Goal: Task Accomplishment & Management: Manage account settings

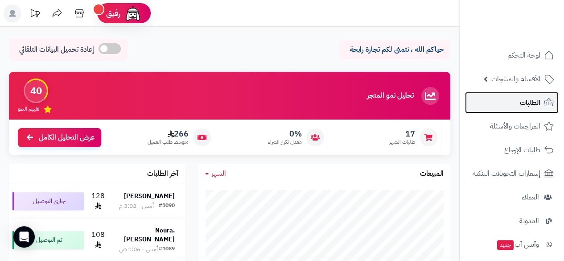
click at [345, 101] on span "الطلبات" at bounding box center [530, 102] width 21 height 12
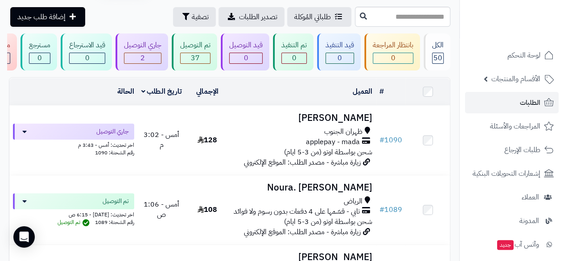
scroll to position [26, 0]
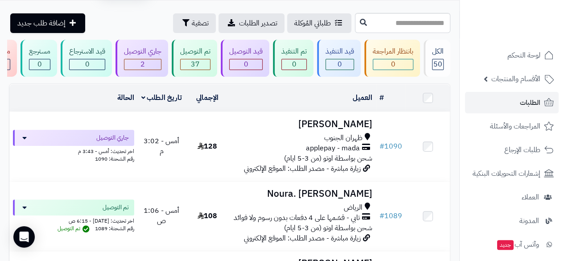
drag, startPoint x: 457, startPoint y: 147, endPoint x: 458, endPoint y: 172, distance: 25.0
drag, startPoint x: 458, startPoint y: 172, endPoint x: 457, endPoint y: 176, distance: 4.8
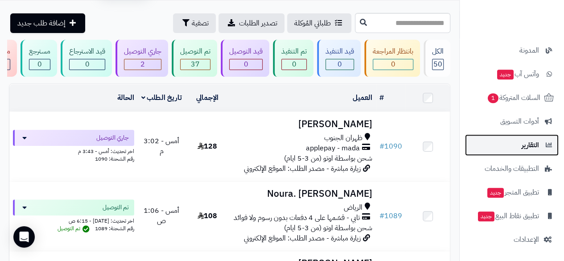
click at [526, 147] on span "التقارير" at bounding box center [530, 145] width 17 height 12
